Goal: Information Seeking & Learning: Learn about a topic

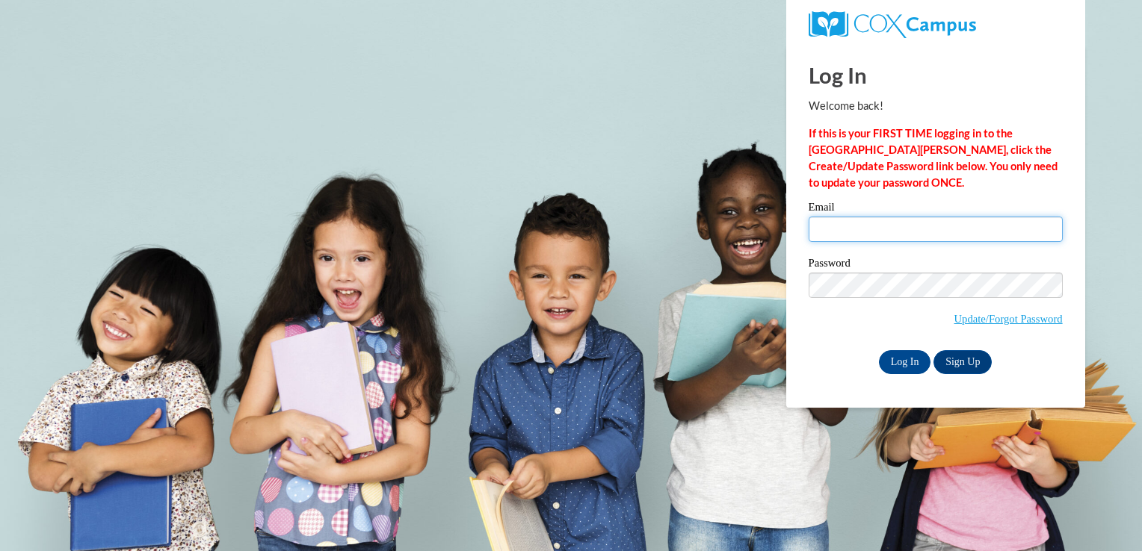
type input "mgarcia@thetorchchristianacademy.net"
click at [891, 231] on input "mgarcia@thetorchchristianacademy.net" at bounding box center [935, 229] width 254 height 25
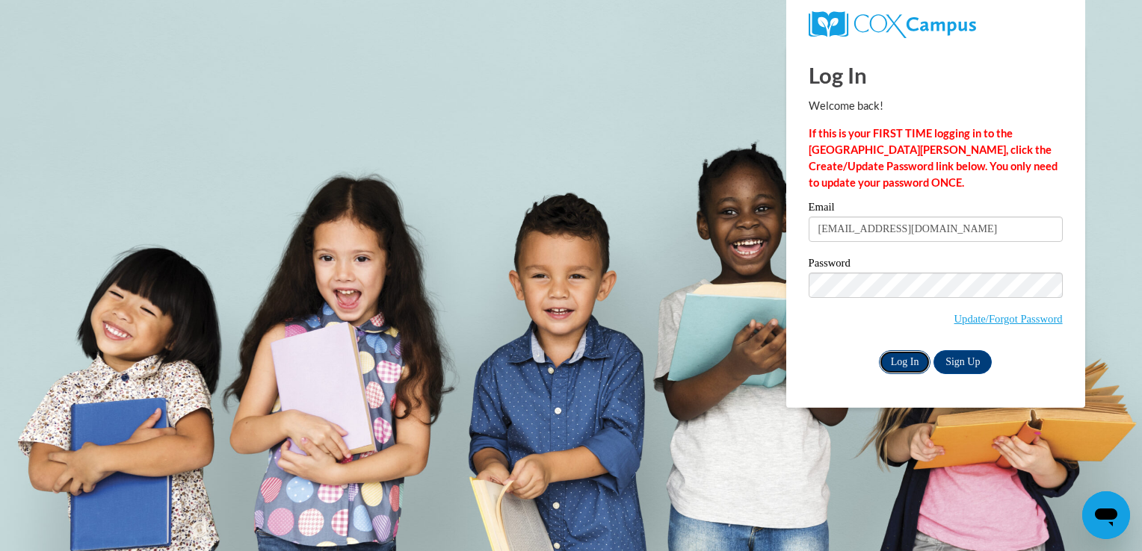
click at [903, 371] on input "Log In" at bounding box center [905, 362] width 52 height 24
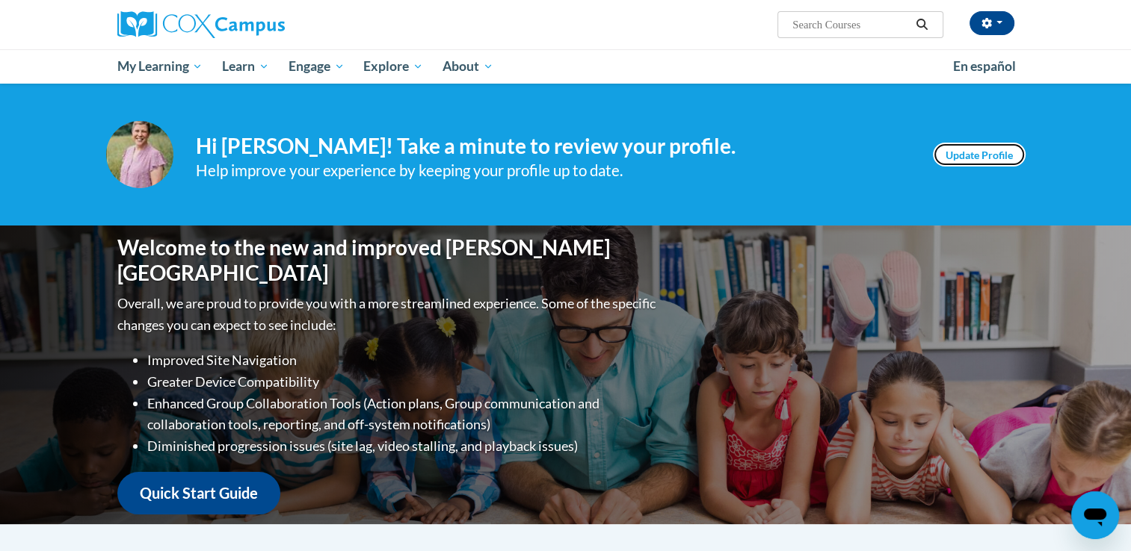
click at [979, 149] on link "Update Profile" at bounding box center [979, 155] width 93 height 24
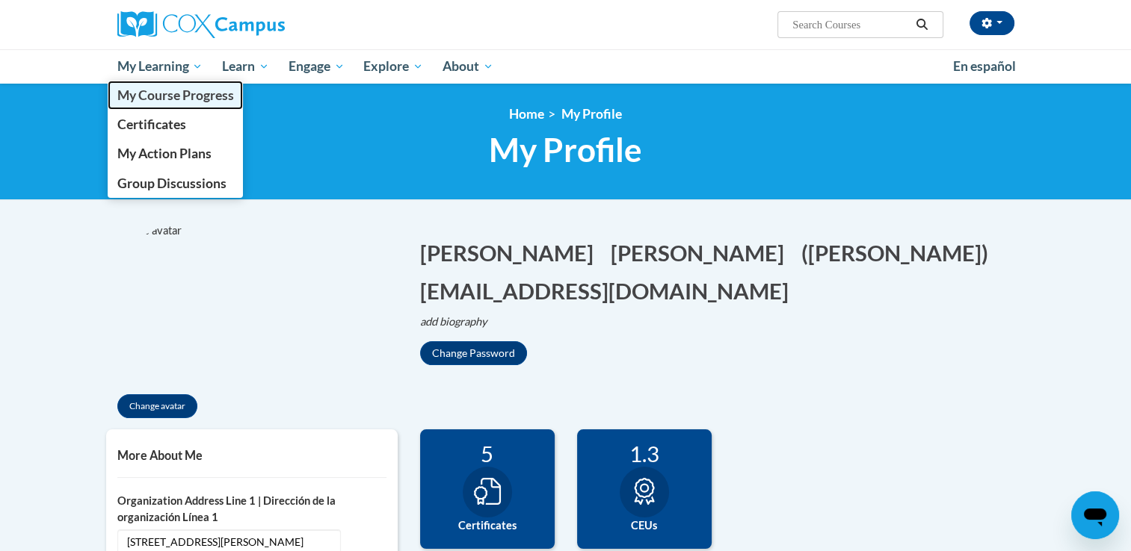
click at [161, 99] on span "My Course Progress" at bounding box center [175, 95] width 117 height 16
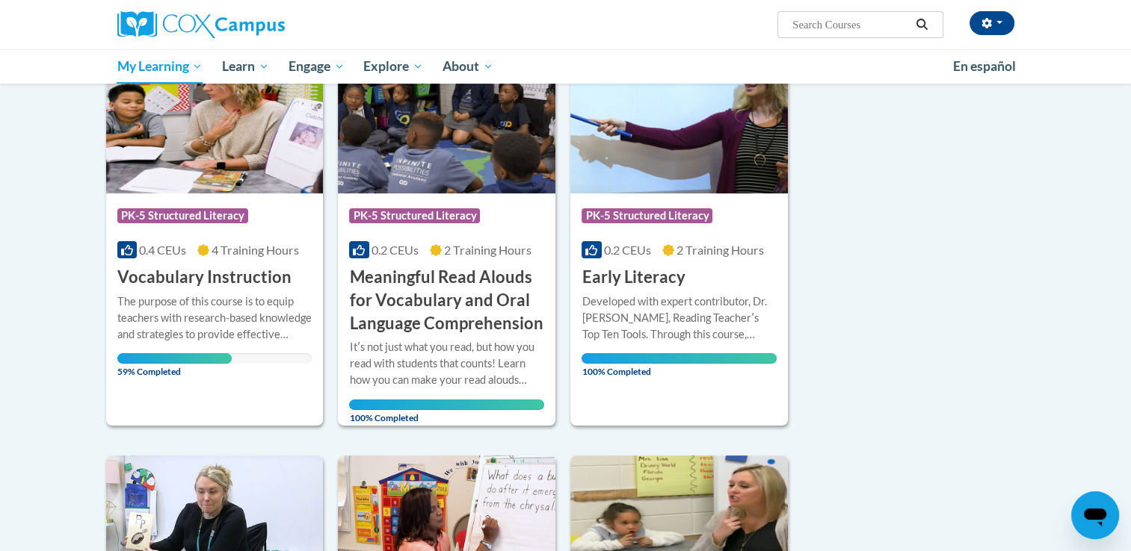
scroll to position [233, 0]
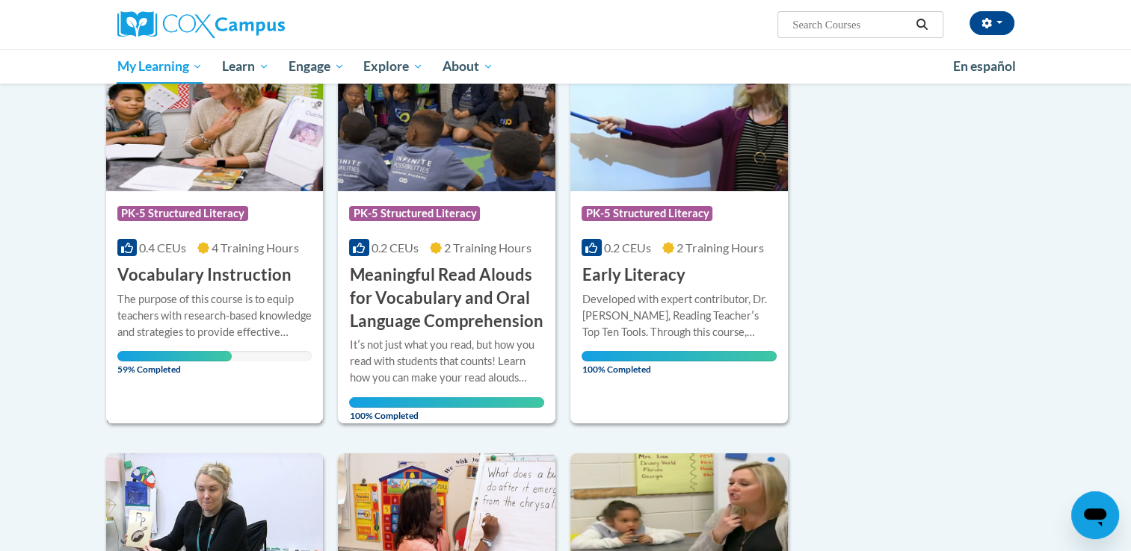
click at [215, 269] on h3 "Vocabulary Instruction" at bounding box center [204, 275] width 174 height 23
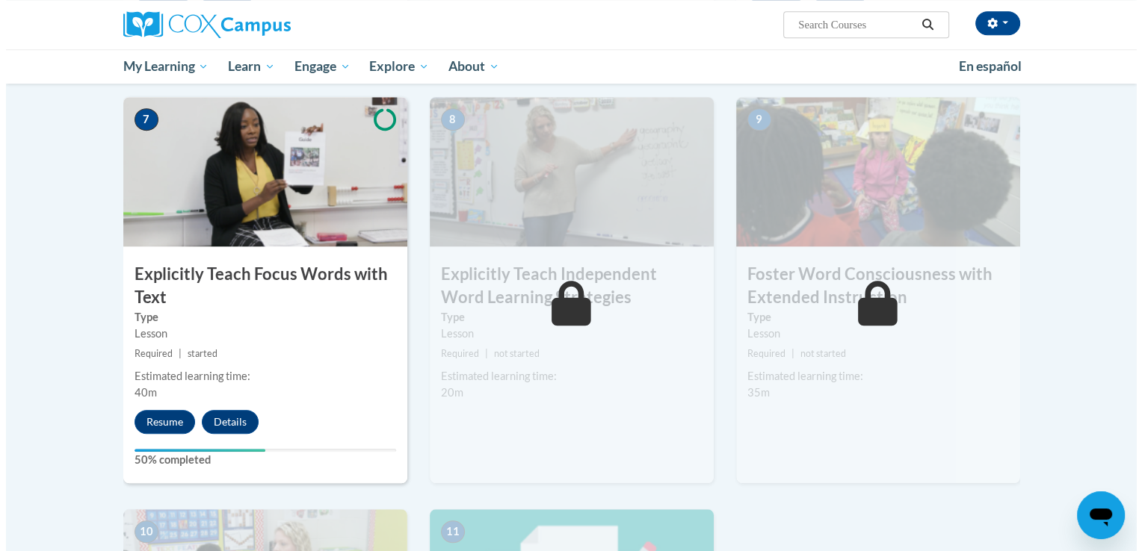
scroll to position [1121, 0]
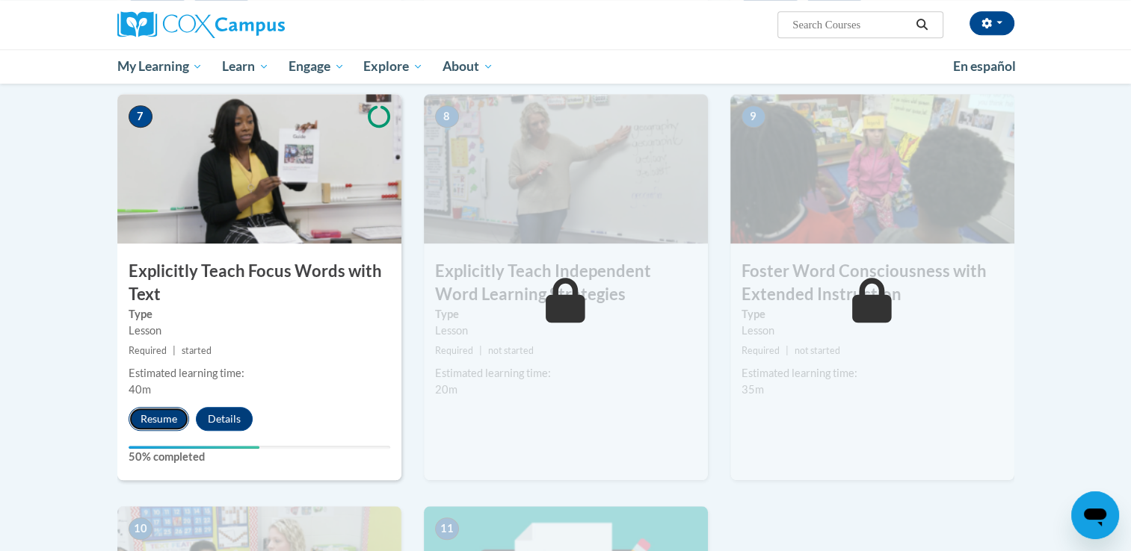
click at [152, 420] on button "Resume" at bounding box center [159, 419] width 61 height 24
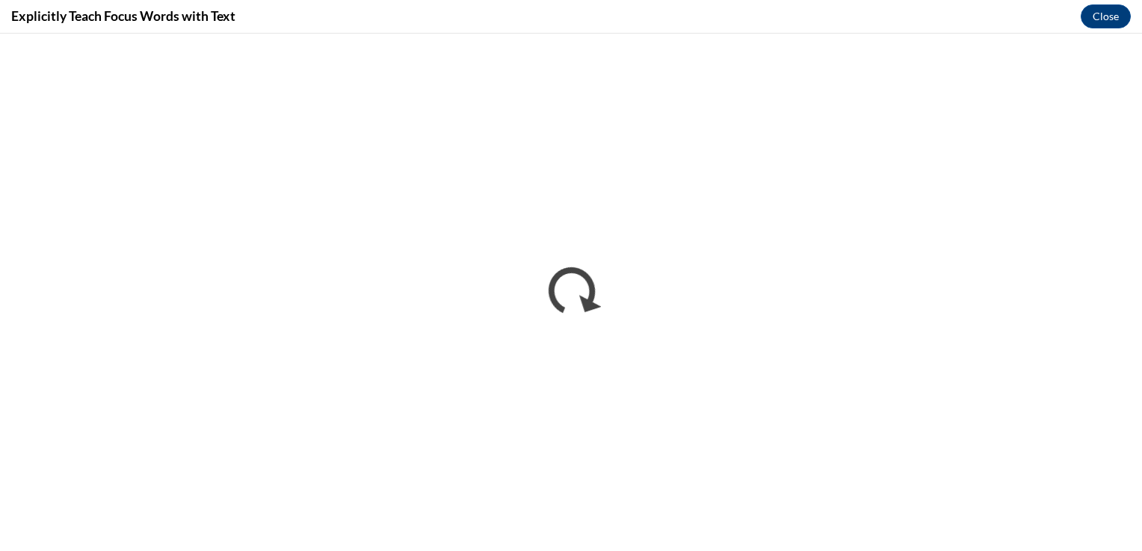
scroll to position [0, 0]
